Goal: Check status: Check status

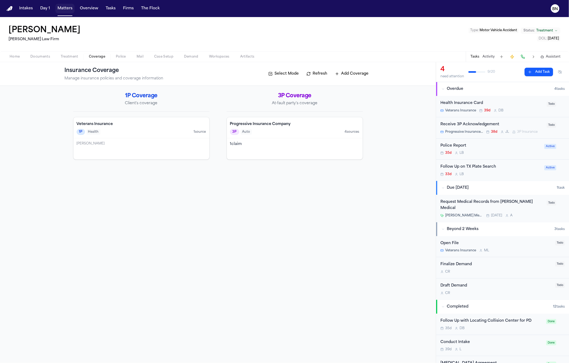
click at [70, 8] on button "Matters" at bounding box center [64, 9] width 19 height 10
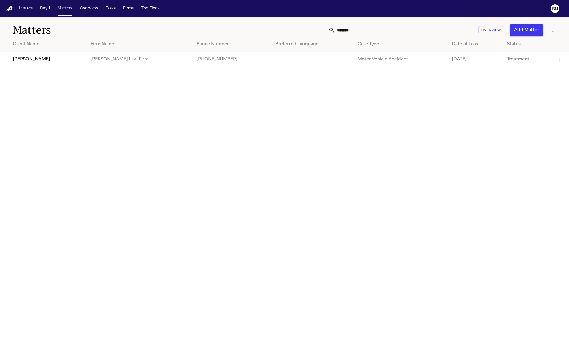
click at [376, 34] on input "*******" at bounding box center [403, 30] width 137 height 12
paste input "********"
type input "**********"
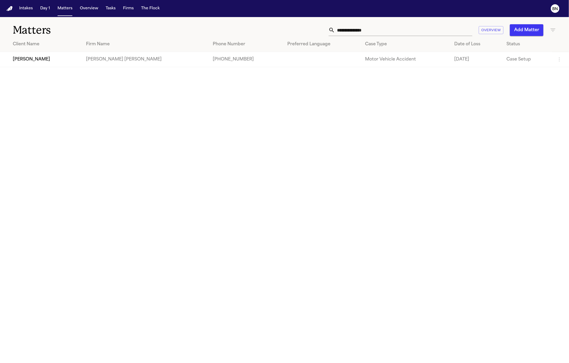
click at [35, 63] on td "[PERSON_NAME]" at bounding box center [41, 59] width 82 height 15
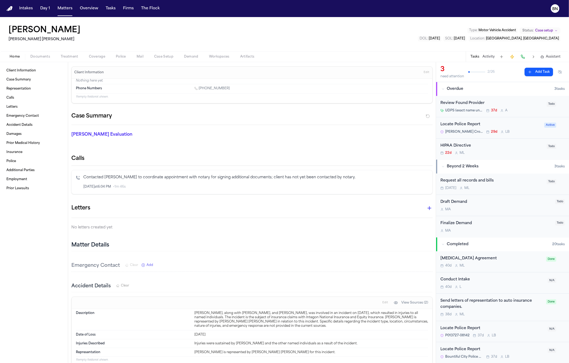
click at [237, 193] on div "Contacted [PERSON_NAME] to coordinate appointment with notary for signing addit…" at bounding box center [251, 182] width 361 height 24
click at [64, 12] on button "Matters" at bounding box center [64, 9] width 19 height 10
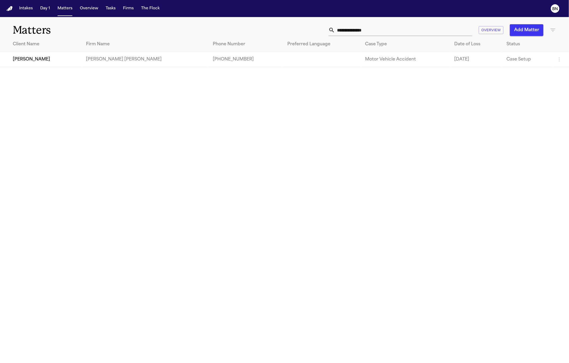
click at [356, 36] on div "**********" at bounding box center [284, 27] width 569 height 20
click at [356, 33] on input "**********" at bounding box center [403, 30] width 137 height 12
paste input "***"
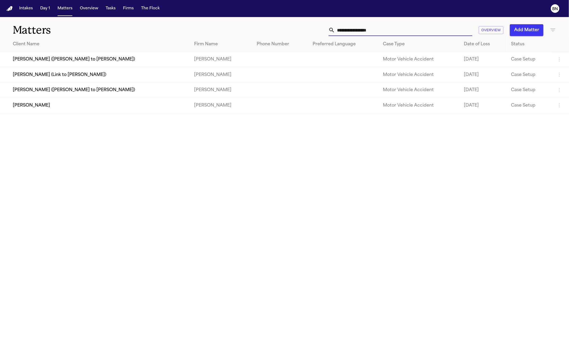
type input "**********"
click at [68, 106] on td "[PERSON_NAME]" at bounding box center [95, 105] width 190 height 15
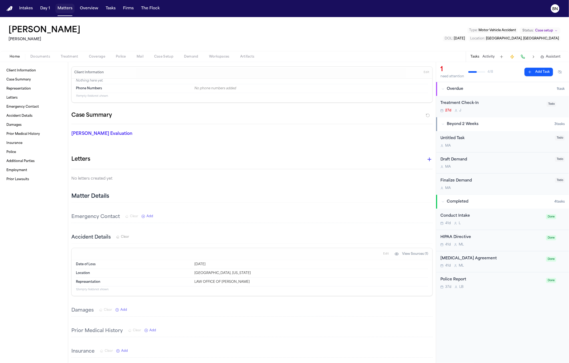
click at [66, 9] on button "Matters" at bounding box center [64, 9] width 19 height 10
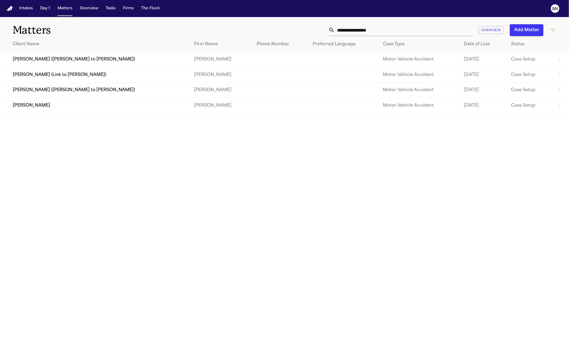
click at [373, 26] on input "**********" at bounding box center [403, 30] width 137 height 12
paste input "text"
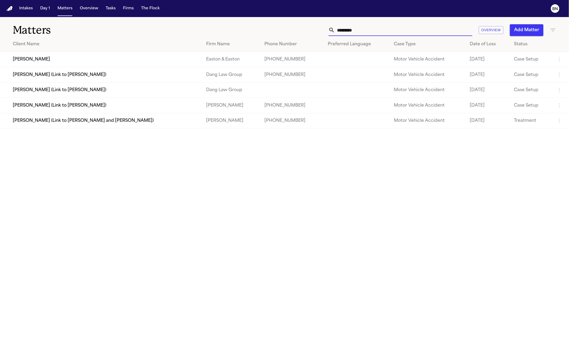
type input "*********"
click at [61, 58] on td "[PERSON_NAME]" at bounding box center [101, 59] width 202 height 15
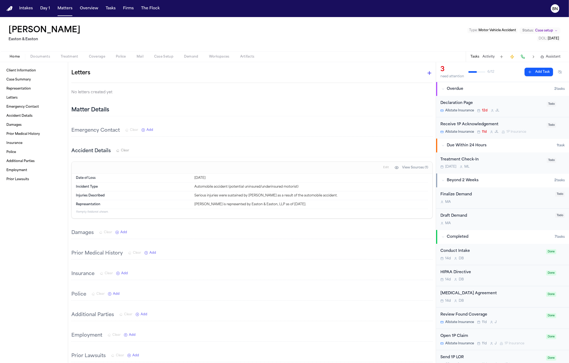
scroll to position [133, 0]
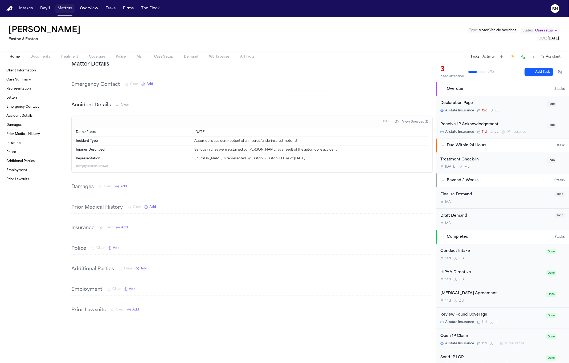
click at [66, 9] on button "Matters" at bounding box center [64, 9] width 19 height 10
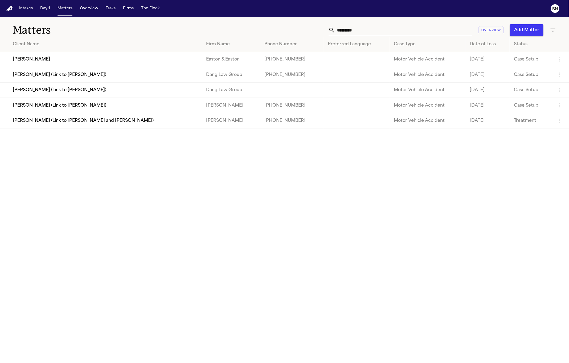
click at [344, 30] on input "*********" at bounding box center [403, 30] width 137 height 12
paste input "****"
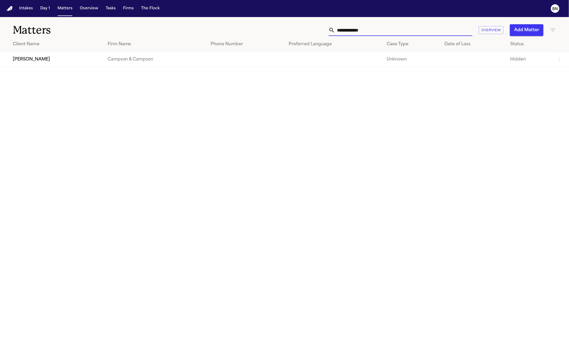
type input "**********"
click at [82, 59] on td "[PERSON_NAME]" at bounding box center [51, 59] width 103 height 15
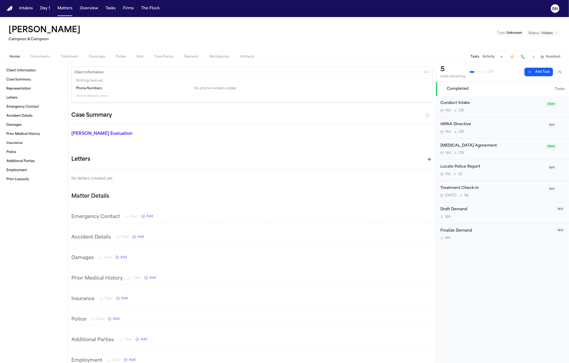
click at [60, 8] on button "Matters" at bounding box center [64, 9] width 19 height 10
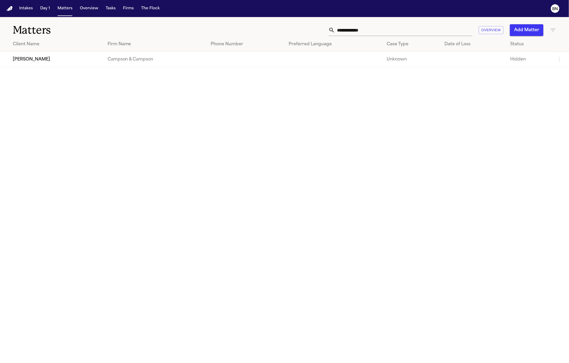
click at [367, 32] on input "**********" at bounding box center [403, 30] width 137 height 12
paste input "*"
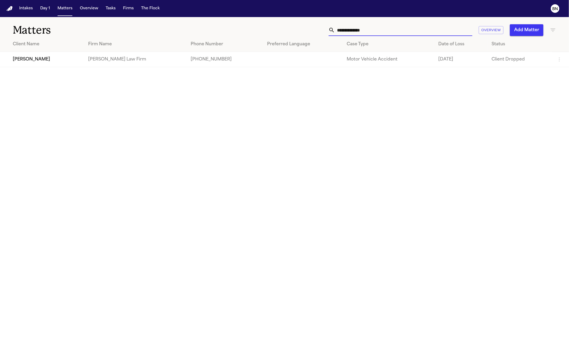
type input "**********"
click at [59, 61] on td "[PERSON_NAME]" at bounding box center [42, 59] width 84 height 15
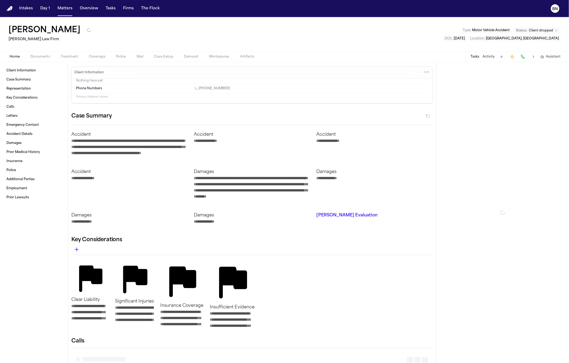
type textarea "*"
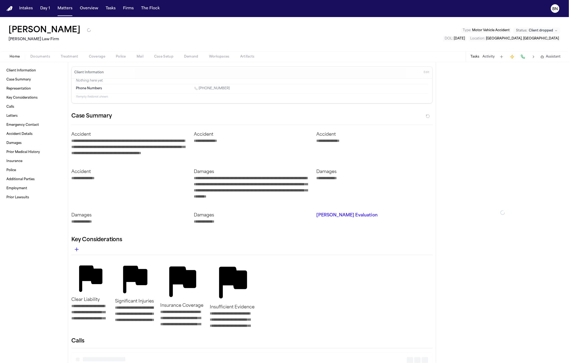
type textarea "*"
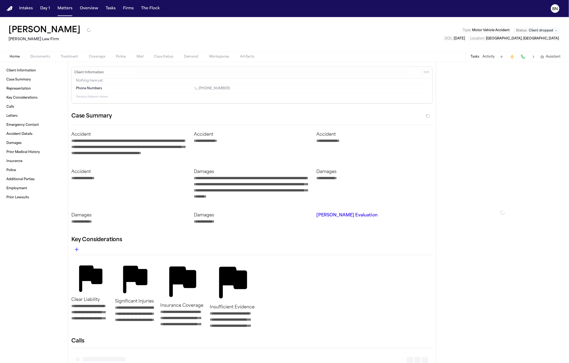
type textarea "*"
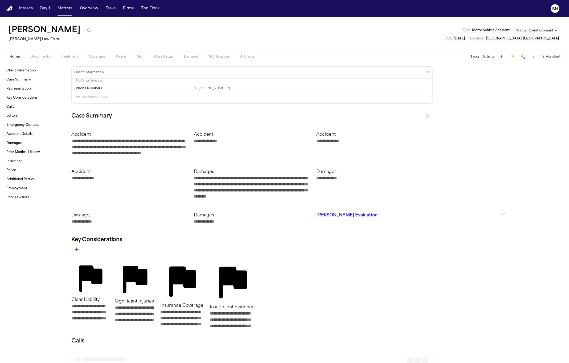
type textarea "*"
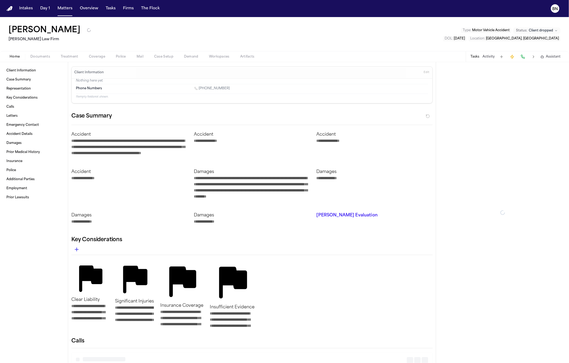
type textarea "*"
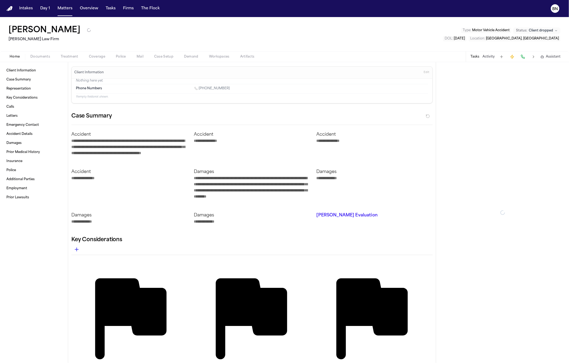
type textarea "*"
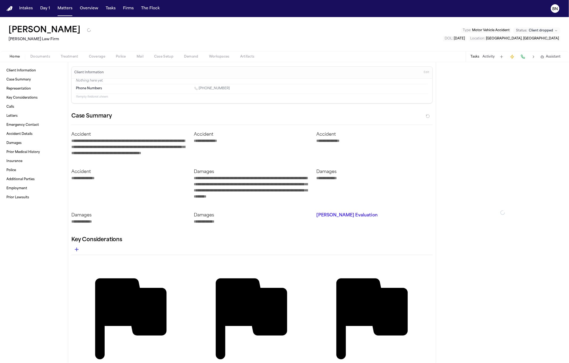
type textarea "*"
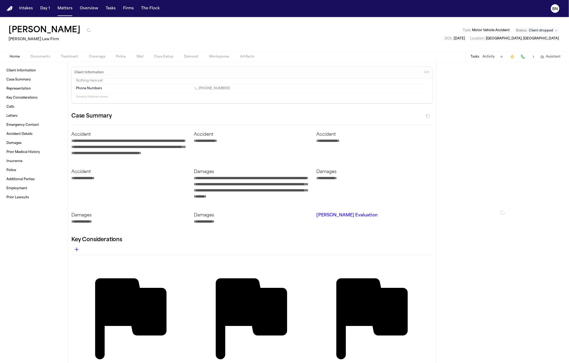
type textarea "*"
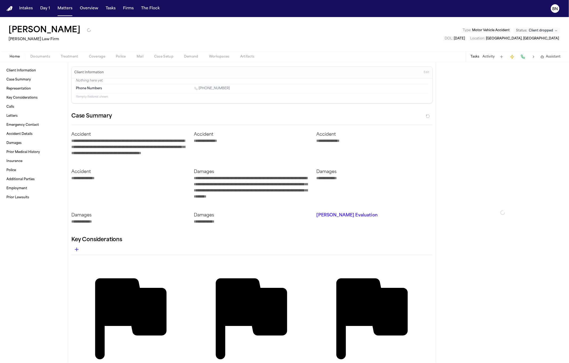
type textarea "*"
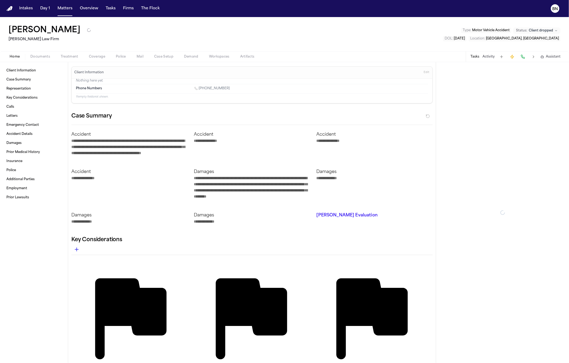
type textarea "*"
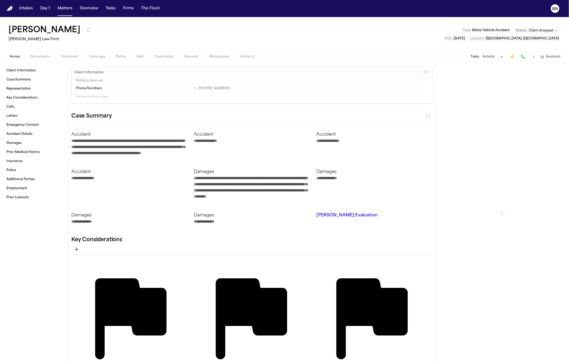
type textarea "*"
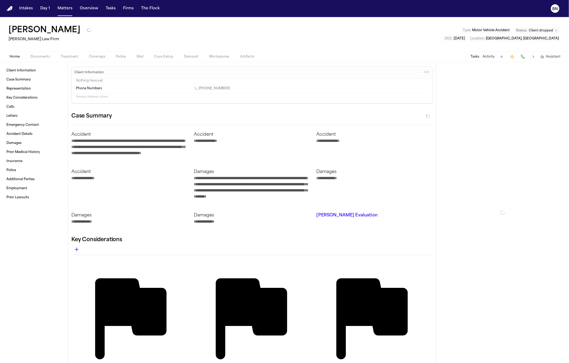
type textarea "*"
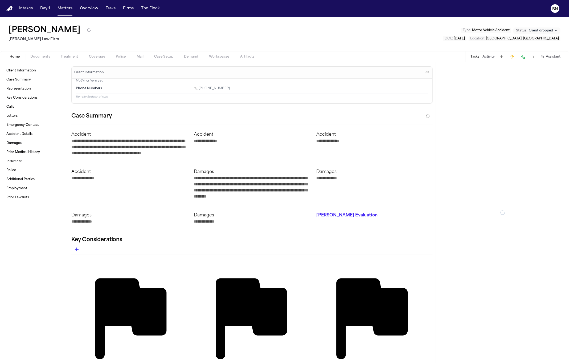
type textarea "*"
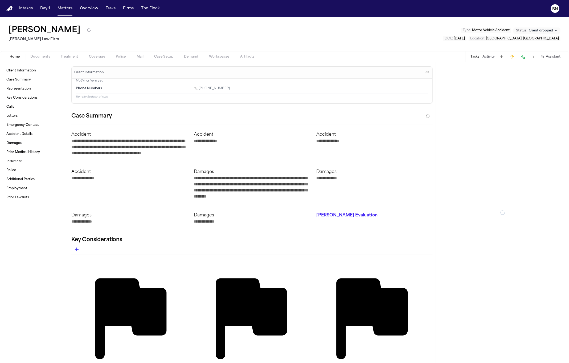
type textarea "*"
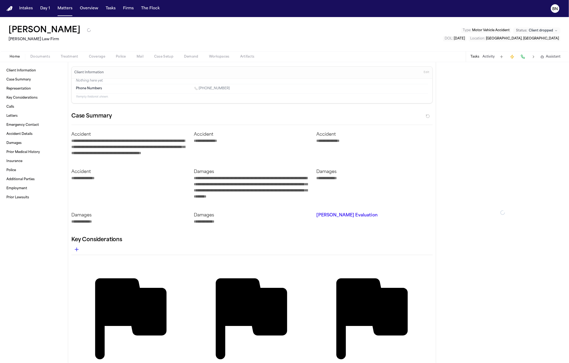
type textarea "*"
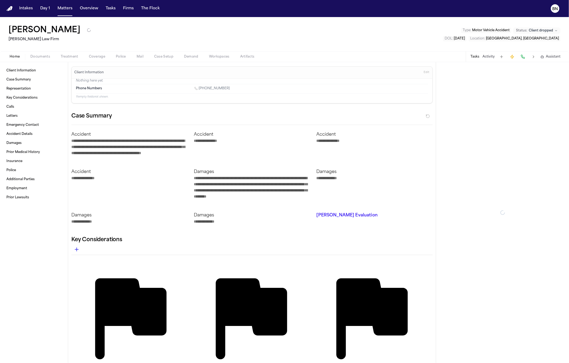
type textarea "*"
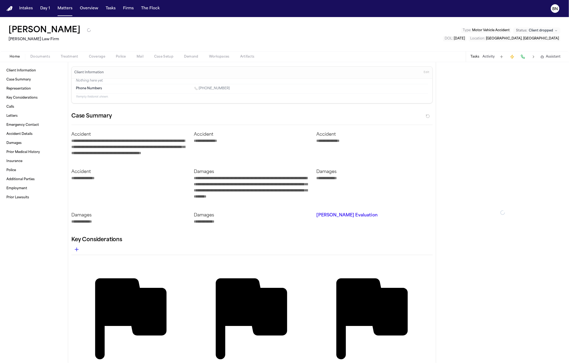
type textarea "*"
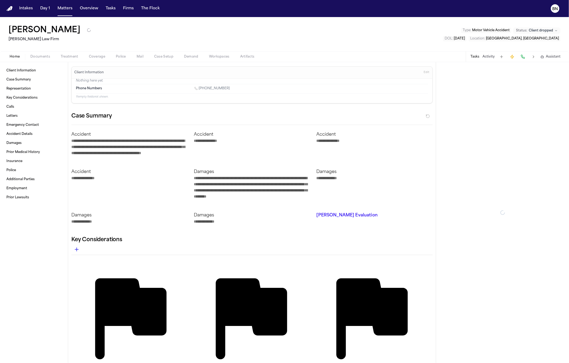
type textarea "*"
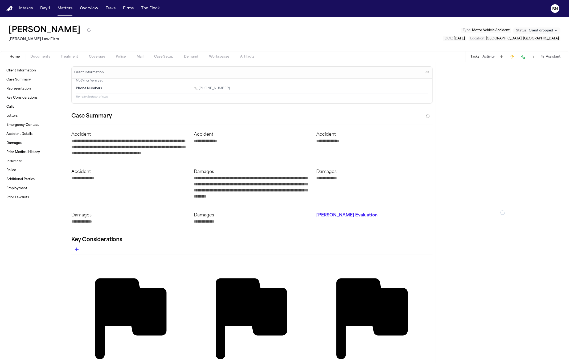
type textarea "*"
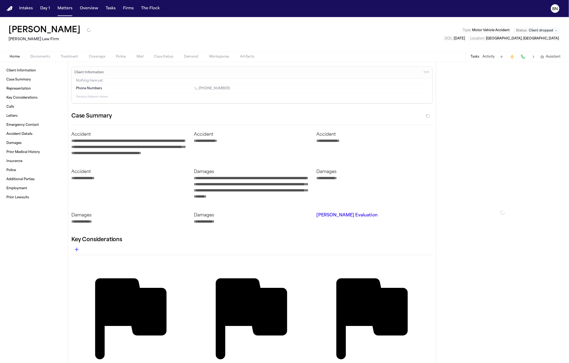
type textarea "*"
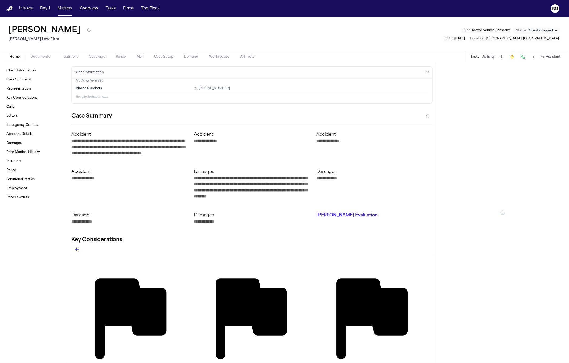
type textarea "*"
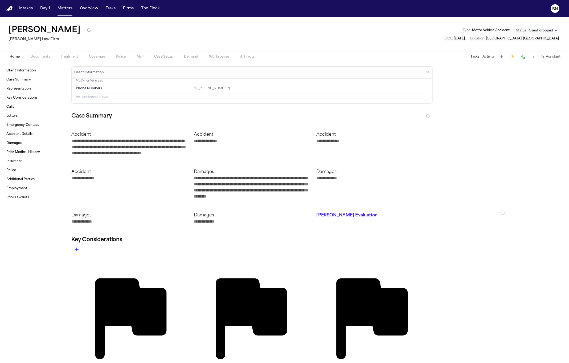
type textarea "*"
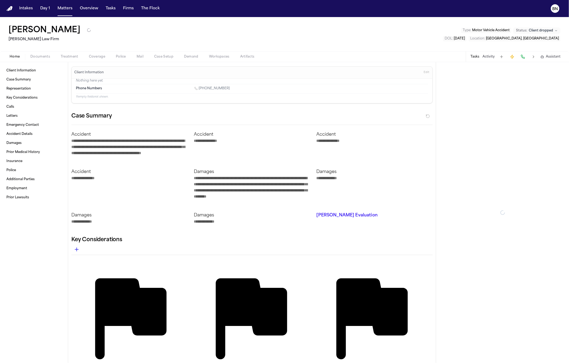
type textarea "*"
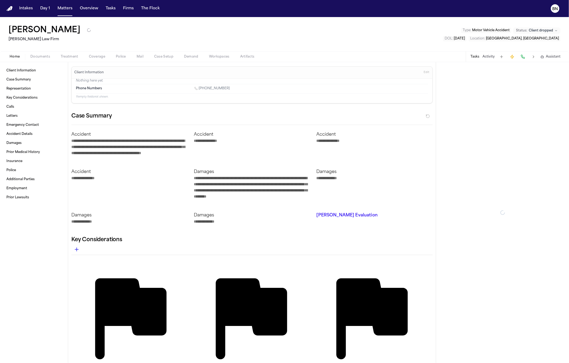
type textarea "*"
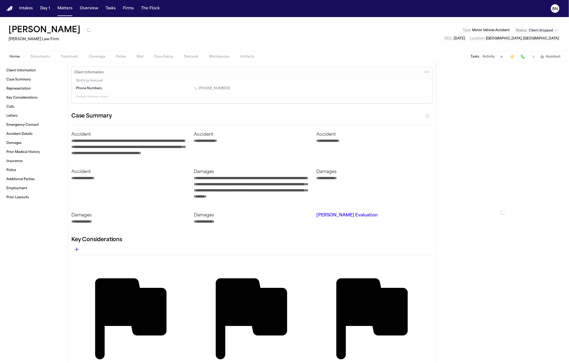
type textarea "*"
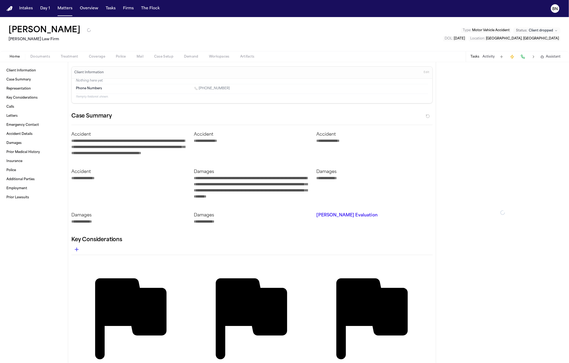
type textarea "*"
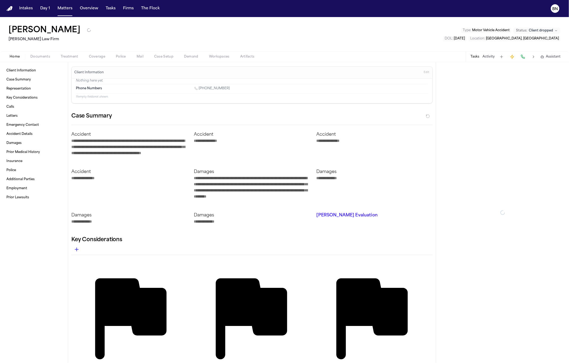
type textarea "*"
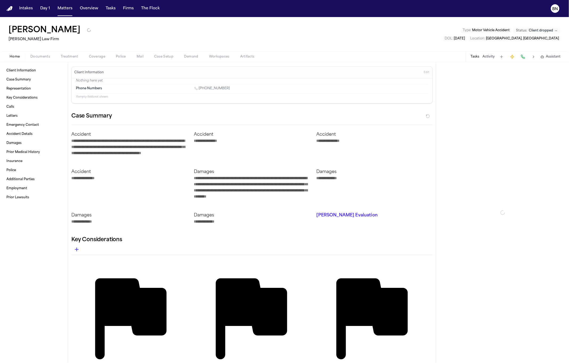
type textarea "*"
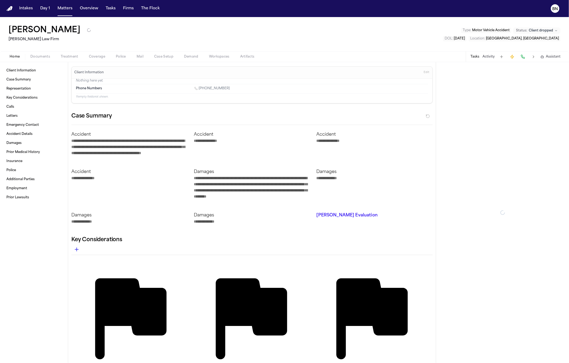
type textarea "*"
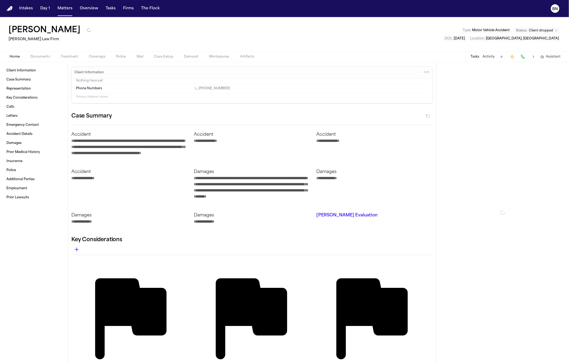
type textarea "*"
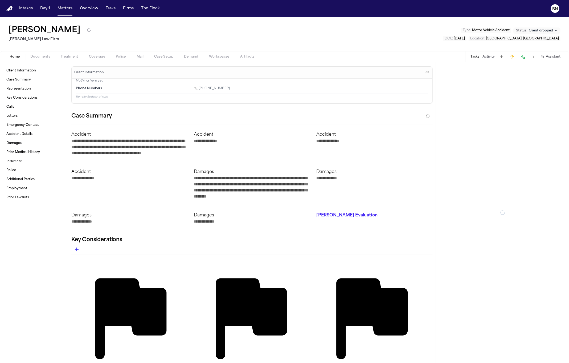
type textarea "*"
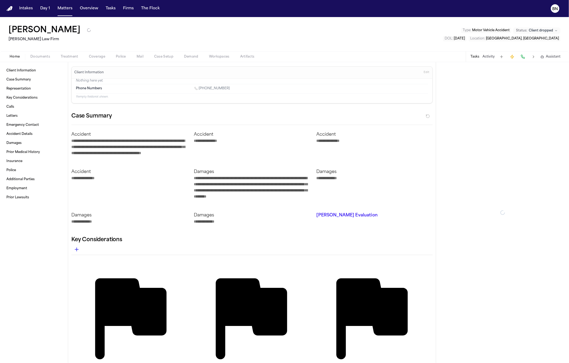
type textarea "*"
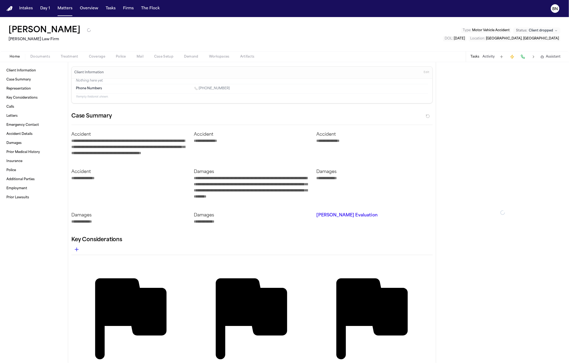
type textarea "*"
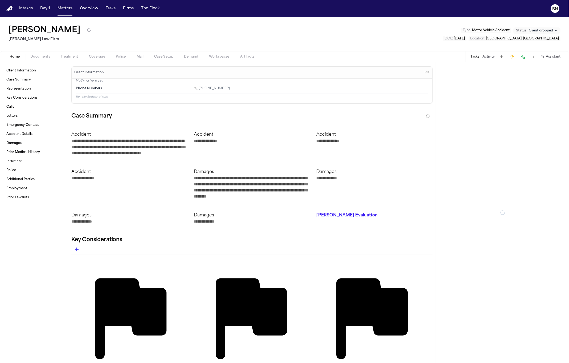
type textarea "*"
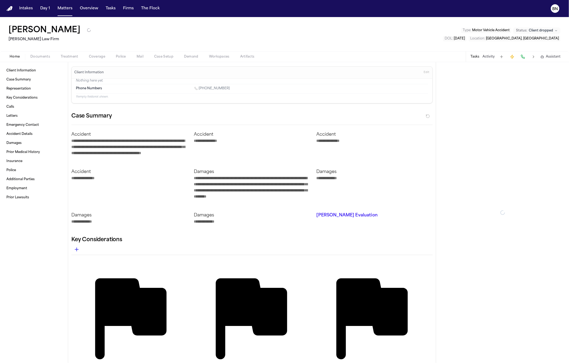
type textarea "*"
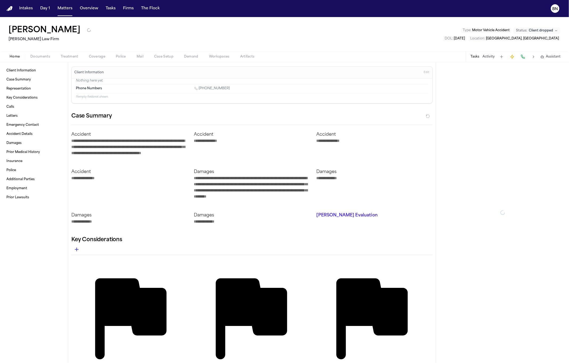
type textarea "*"
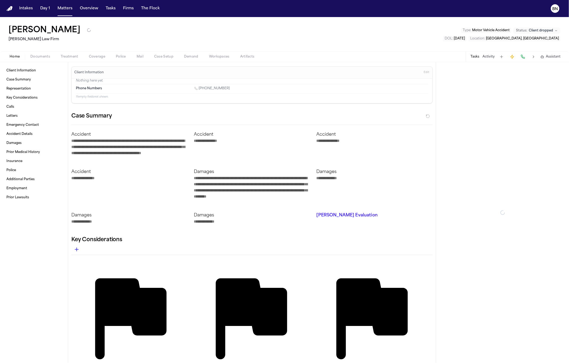
type textarea "*"
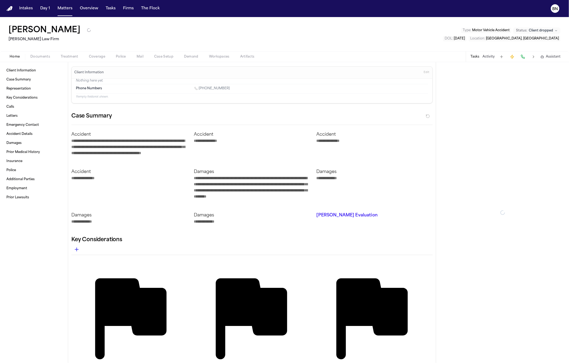
type textarea "*"
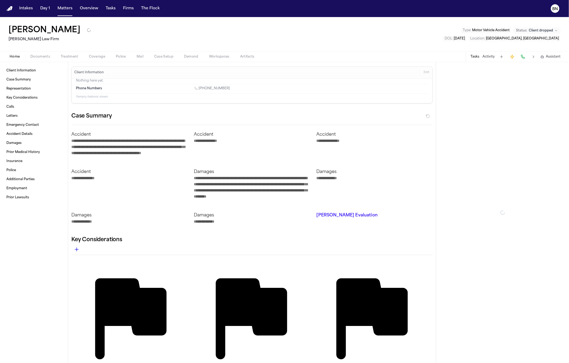
type textarea "*"
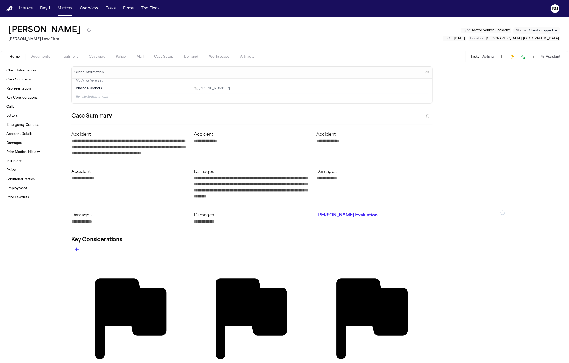
type textarea "*"
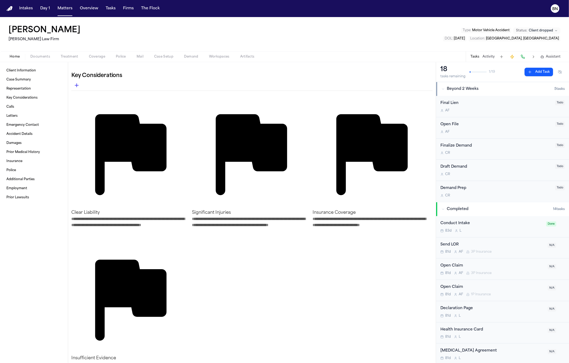
scroll to position [174, 0]
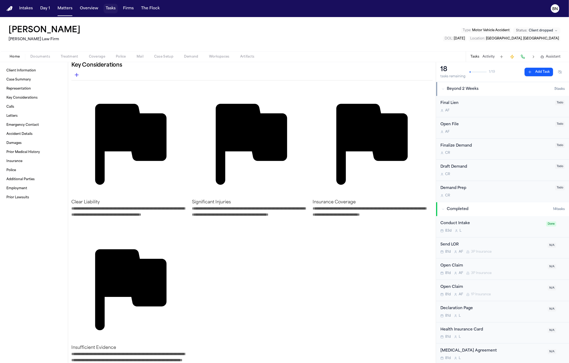
click at [107, 4] on button "Tasks" at bounding box center [111, 9] width 14 height 10
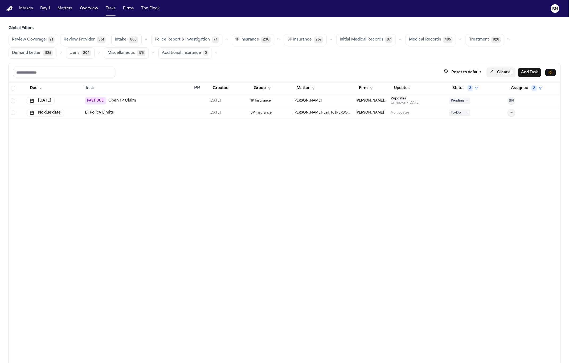
click at [494, 71] on button "Clear all" at bounding box center [501, 72] width 29 height 10
click at [450, 89] on button "Status" at bounding box center [461, 88] width 24 height 10
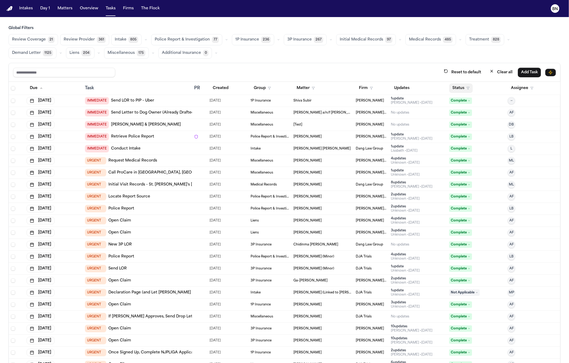
click at [458, 86] on button "Status" at bounding box center [461, 88] width 24 height 10
click at [456, 121] on button "Active" at bounding box center [451, 122] width 15 height 7
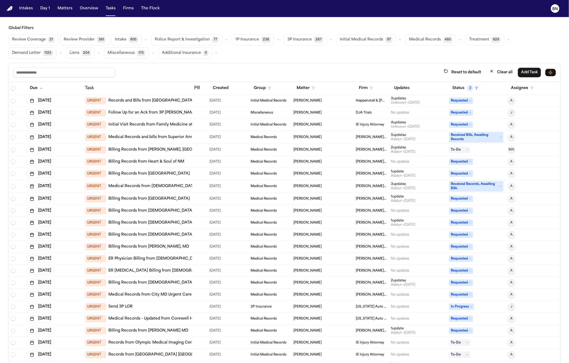
click at [207, 39] on button "Police Report & Investigation 77" at bounding box center [186, 39] width 71 height 11
click at [223, 40] on button "button" at bounding box center [226, 39] width 6 height 6
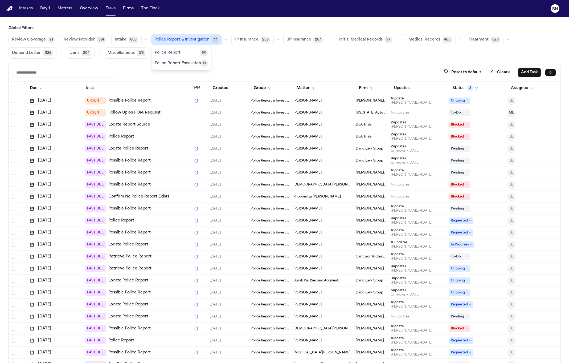
click at [192, 62] on span "Police Report Escalation" at bounding box center [178, 63] width 46 height 5
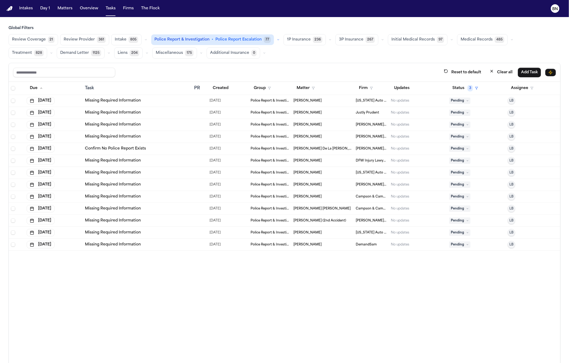
click at [277, 40] on icon "button" at bounding box center [278, 39] width 3 height 3
click at [194, 52] on button "Police Report 60" at bounding box center [181, 52] width 59 height 11
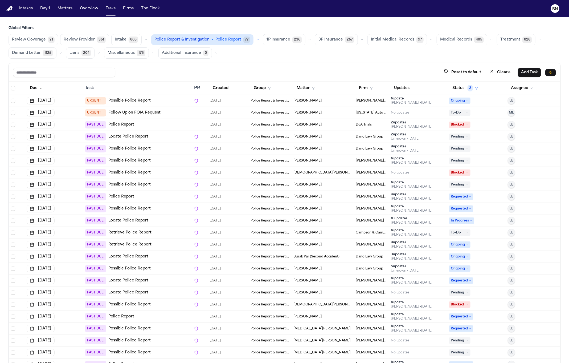
click at [282, 63] on div "Reset to default Clear all Add Task" at bounding box center [285, 72] width 552 height 19
click at [255, 41] on button "button" at bounding box center [258, 39] width 6 height 6
click at [308, 38] on icon "button" at bounding box center [309, 39] width 3 height 3
click at [308, 39] on icon "button" at bounding box center [309, 39] width 3 height 3
click at [255, 37] on button "button" at bounding box center [258, 39] width 6 height 6
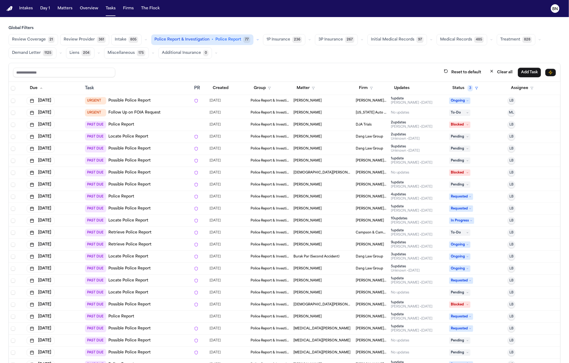
click at [257, 38] on div "Review Coverage 21 Review Provider 361 Intake 805 Police Report & Investigation…" at bounding box center [285, 46] width 552 height 25
click at [256, 39] on icon "button" at bounding box center [257, 39] width 3 height 3
click at [256, 41] on icon "button" at bounding box center [257, 39] width 3 height 3
click at [27, 43] on button "Review Coverage 21" at bounding box center [34, 39] width 50 height 11
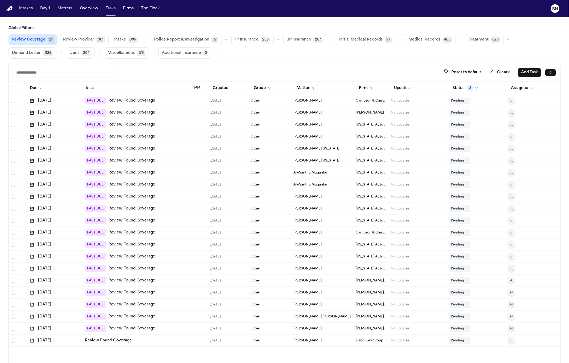
scroll to position [10, 0]
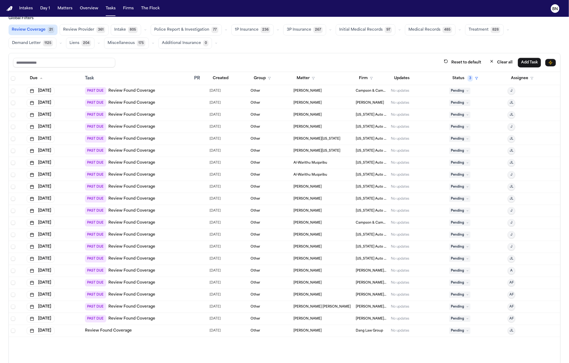
click at [291, 176] on td "Al-Warithu Muqaribu" at bounding box center [322, 175] width 62 height 12
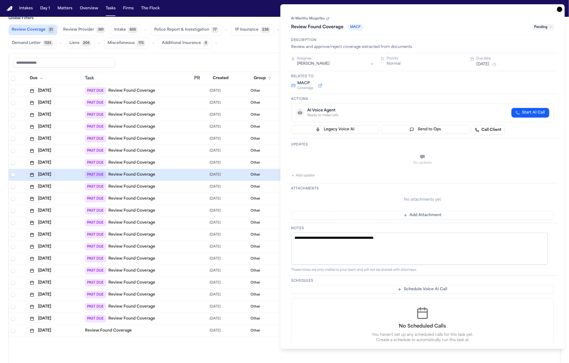
click at [304, 21] on link "Al-Warithu Muqaribu" at bounding box center [310, 19] width 38 height 4
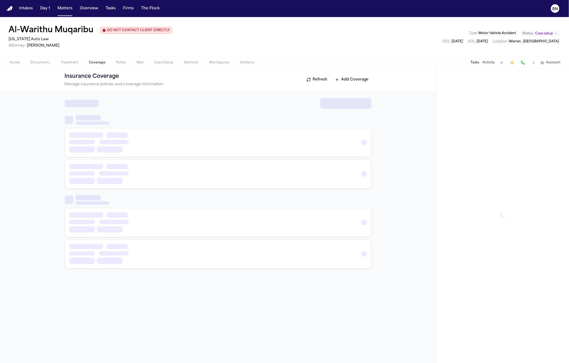
click at [96, 62] on span "Coverage" at bounding box center [97, 62] width 16 height 4
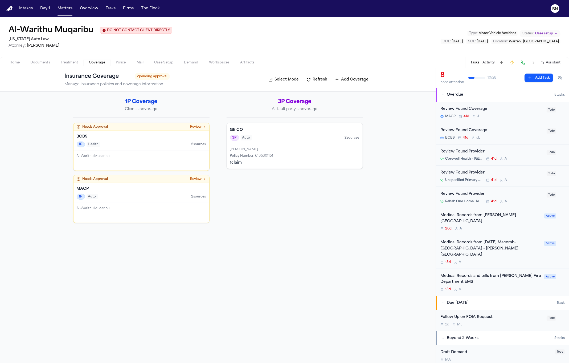
click at [126, 147] on div "1P Health 2 source s" at bounding box center [141, 144] width 129 height 6
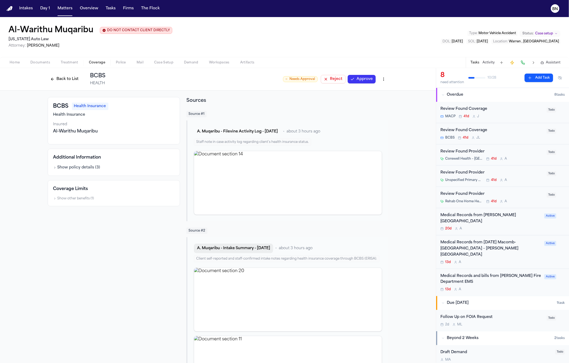
click at [246, 249] on button "A. Muqaribu - Intake Summary - 6.5.25" at bounding box center [233, 248] width 79 height 10
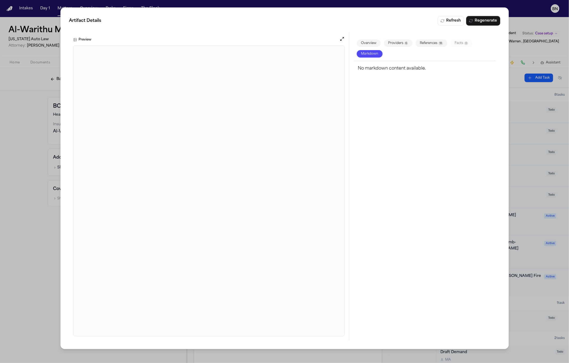
click at [33, 275] on div "Artifact Details Refresh Regenerate Preview Overview Providers 6 References 14 …" at bounding box center [284, 181] width 569 height 363
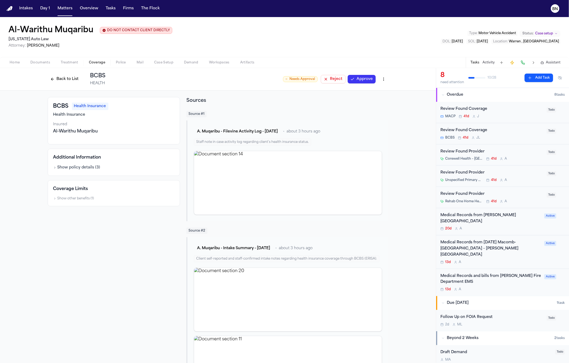
click at [62, 86] on div "Back to List BCBS HEALTH" at bounding box center [77, 79] width 58 height 14
click at [60, 83] on button "Back to List" at bounding box center [65, 79] width 34 height 9
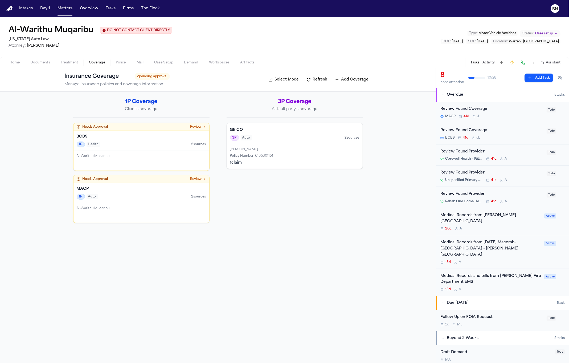
click at [42, 64] on span "Documents" at bounding box center [40, 62] width 20 height 4
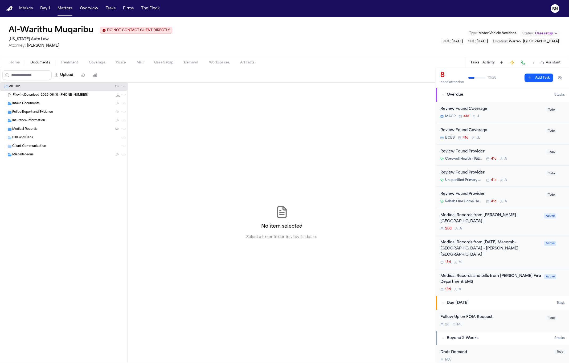
click at [46, 122] on div "Insurance Information ( 1 )" at bounding box center [69, 120] width 114 height 5
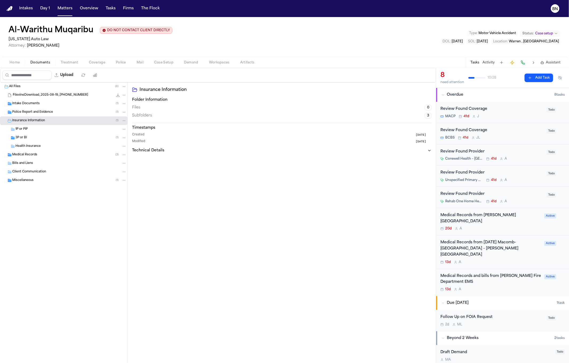
click at [45, 106] on div "Intake Documents ( 1 )" at bounding box center [69, 103] width 114 height 5
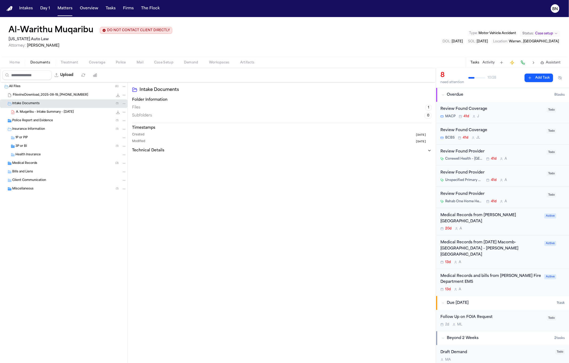
click at [44, 114] on span "A. Muqaribu - Intake Summary - 6.5.25" at bounding box center [45, 112] width 58 height 5
